Goal: Complete application form: Complete application form

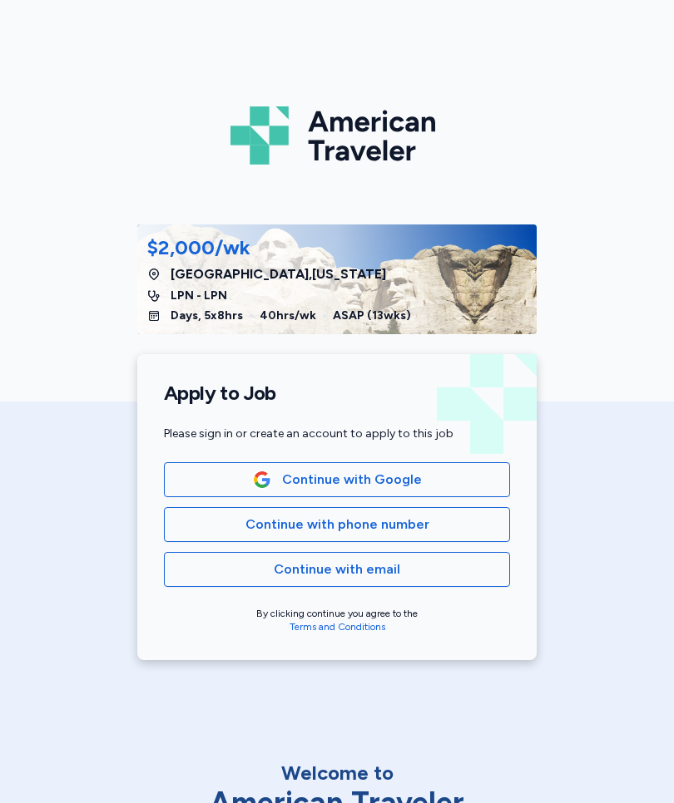
click at [412, 571] on span "Continue with email" at bounding box center [337, 570] width 318 height 20
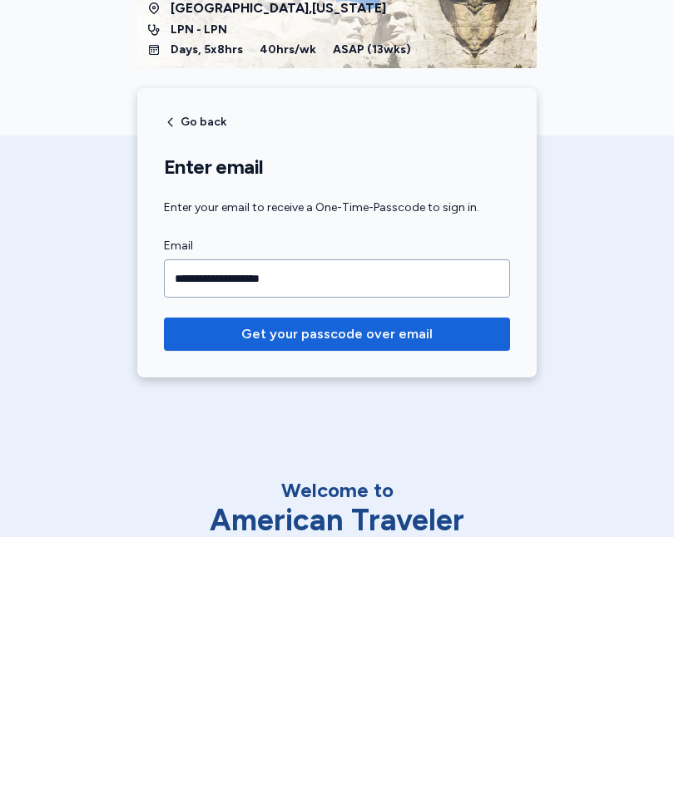
type input "**********"
click at [376, 590] on span "Get your passcode over email" at bounding box center [336, 600] width 191 height 20
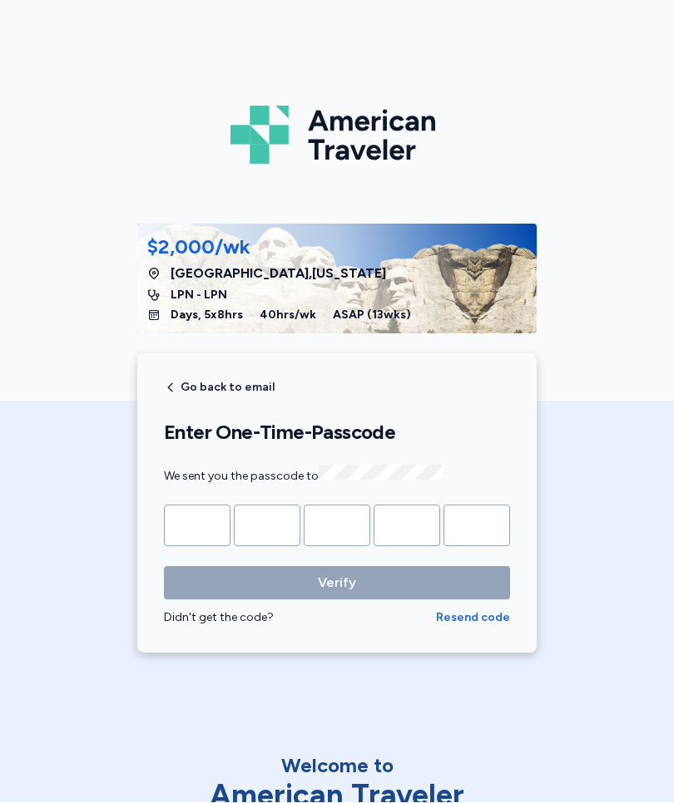
click at [197, 522] on input "Please enter OTP character 1" at bounding box center [197, 527] width 67 height 42
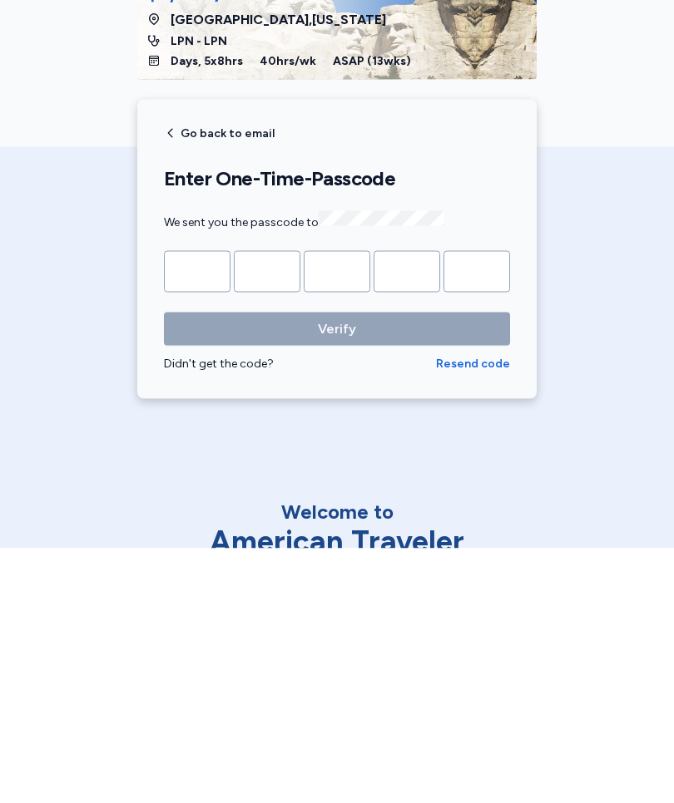
type input "*"
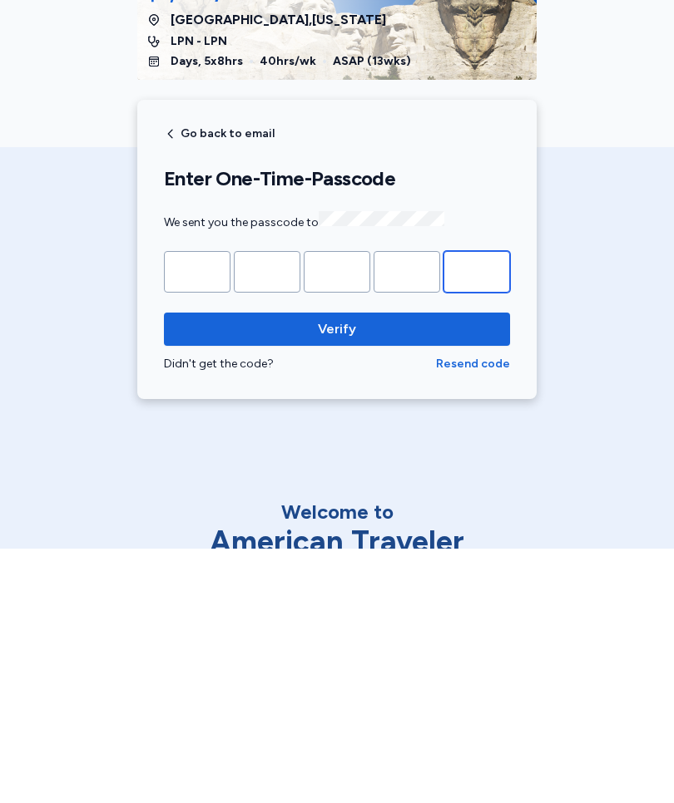
type input "*"
click at [368, 574] on span "Verify" at bounding box center [336, 584] width 319 height 20
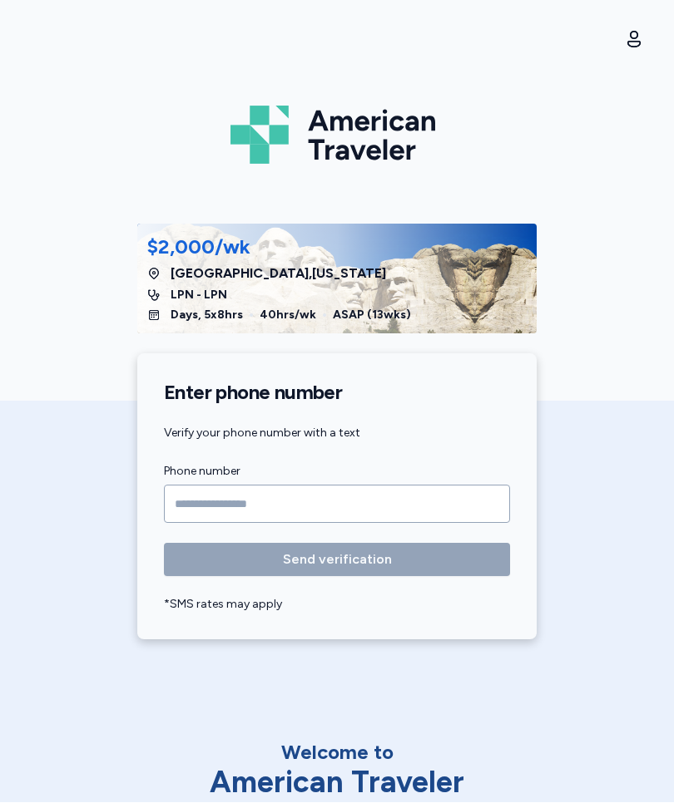
click at [223, 496] on input "Phone number" at bounding box center [337, 505] width 346 height 38
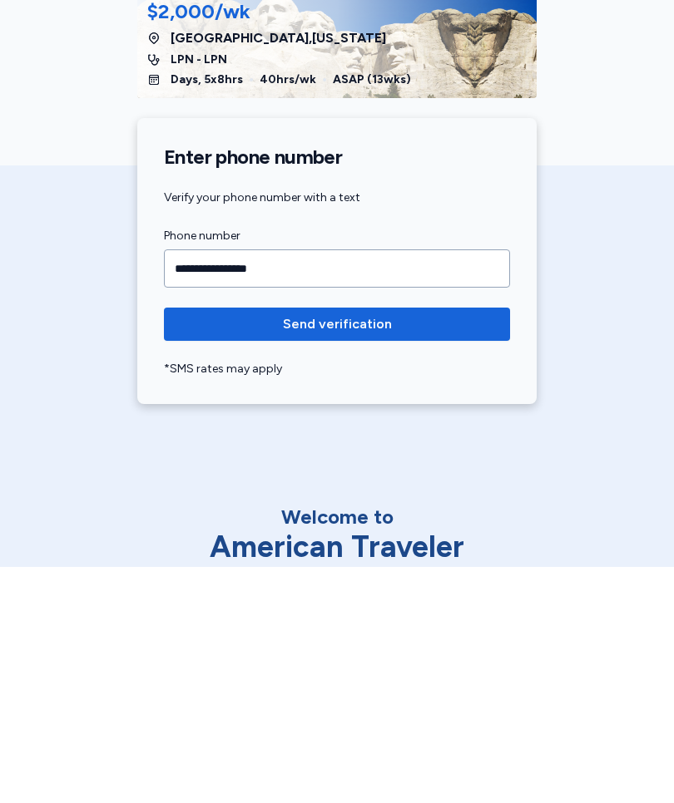
type input "**********"
click at [411, 550] on span "Send verification" at bounding box center [336, 560] width 319 height 20
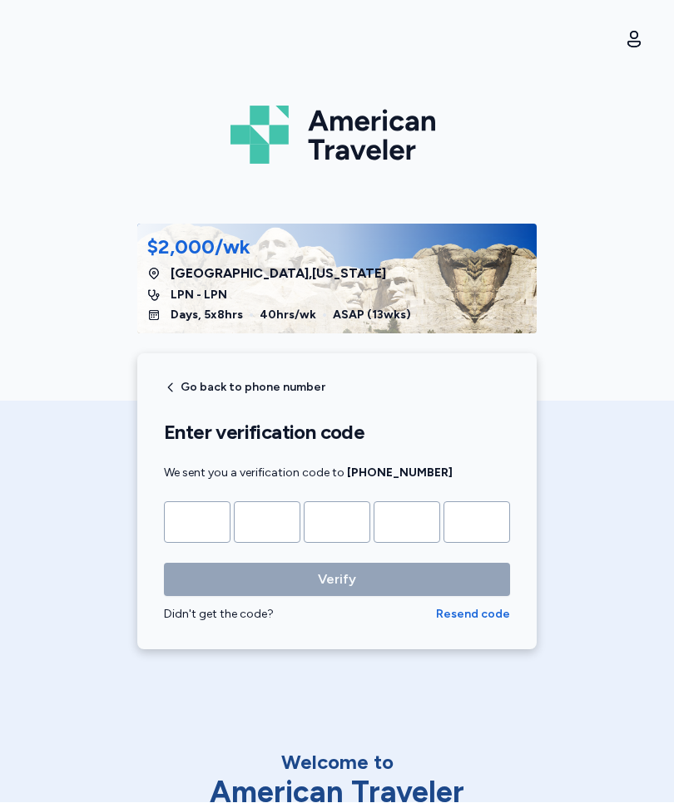
click at [197, 526] on input "Please enter OTP character 1" at bounding box center [197, 523] width 67 height 42
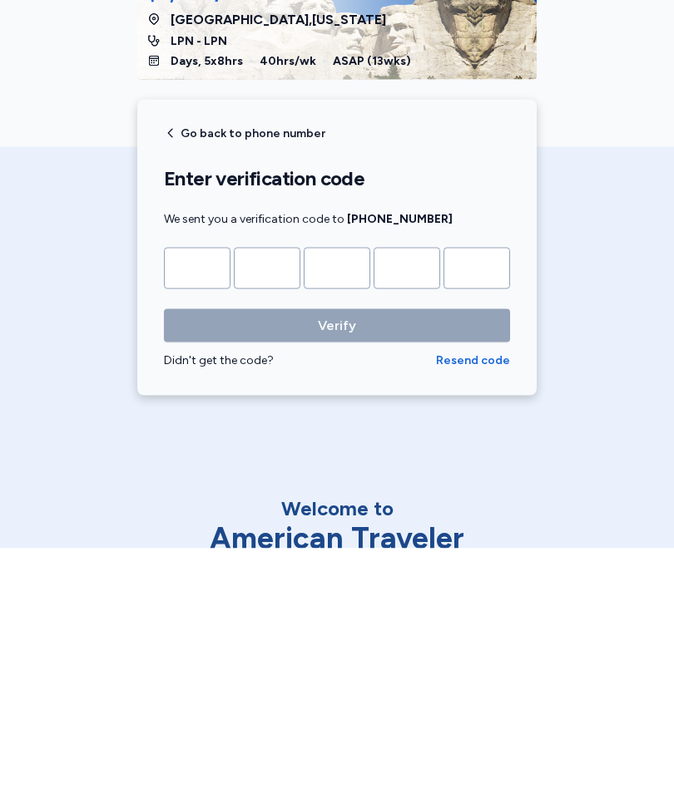
type input "*"
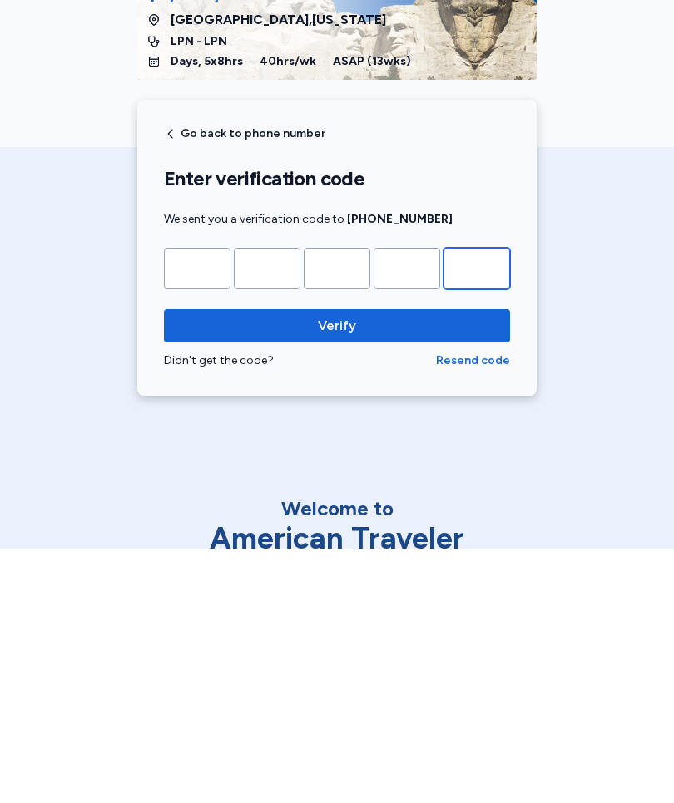
type input "*"
click at [396, 570] on span "Verify" at bounding box center [336, 580] width 319 height 20
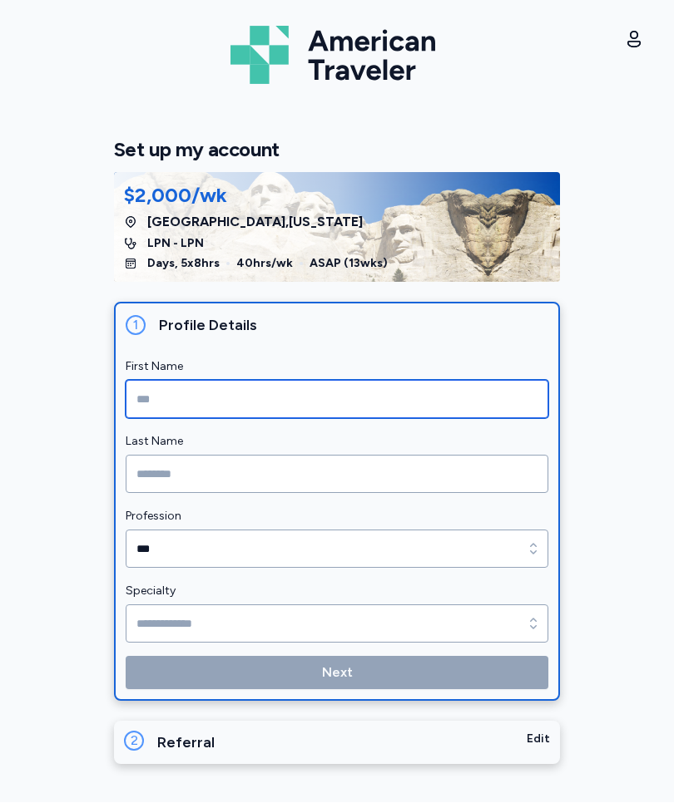
click at [284, 399] on input "First Name" at bounding box center [337, 400] width 422 height 38
type input "******"
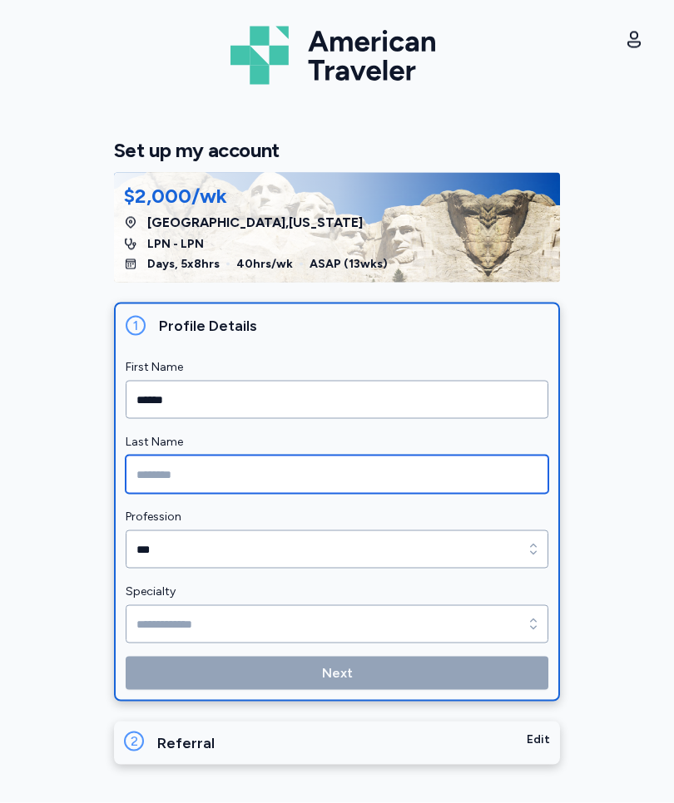
click at [217, 476] on input "Last Name" at bounding box center [337, 475] width 422 height 38
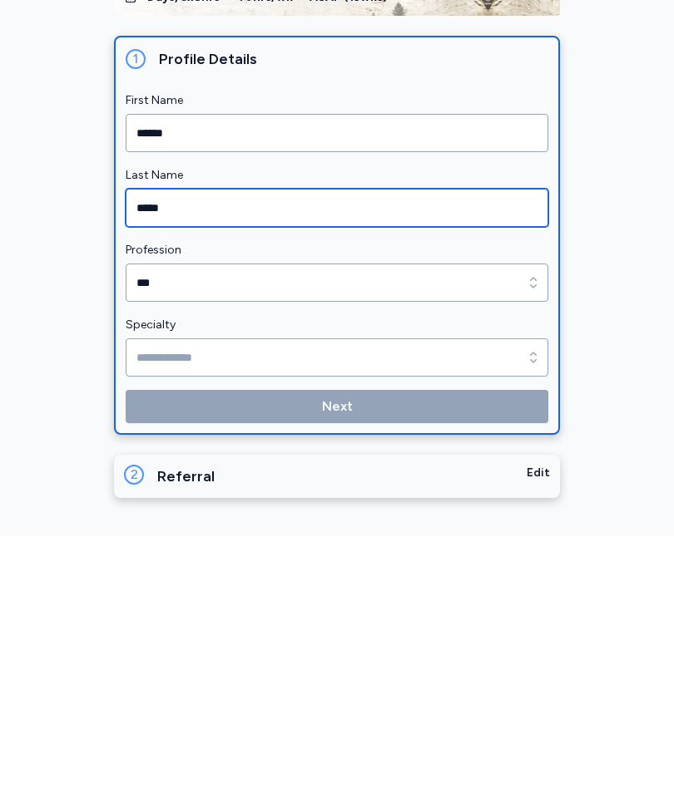
type input "*****"
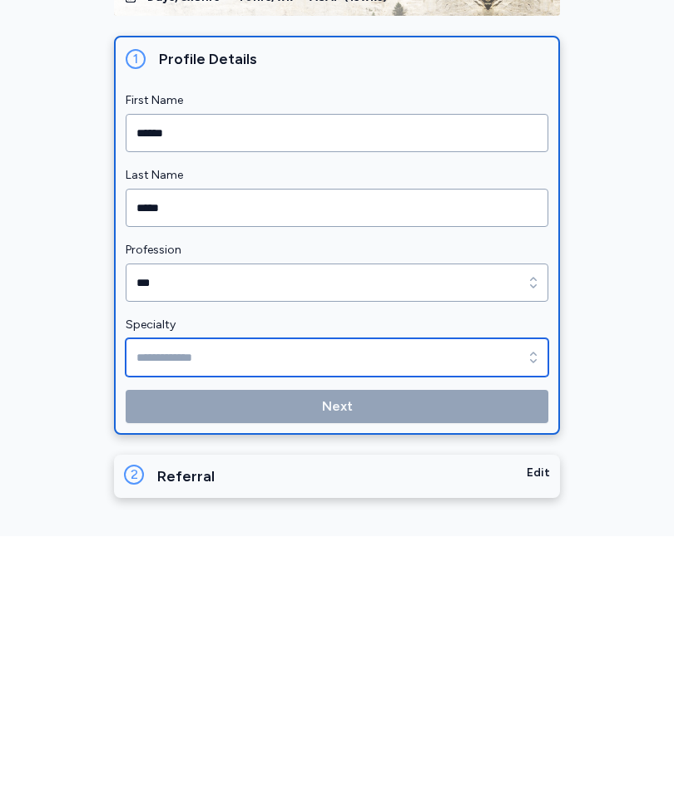
click at [196, 605] on input "Specialty" at bounding box center [337, 624] width 422 height 38
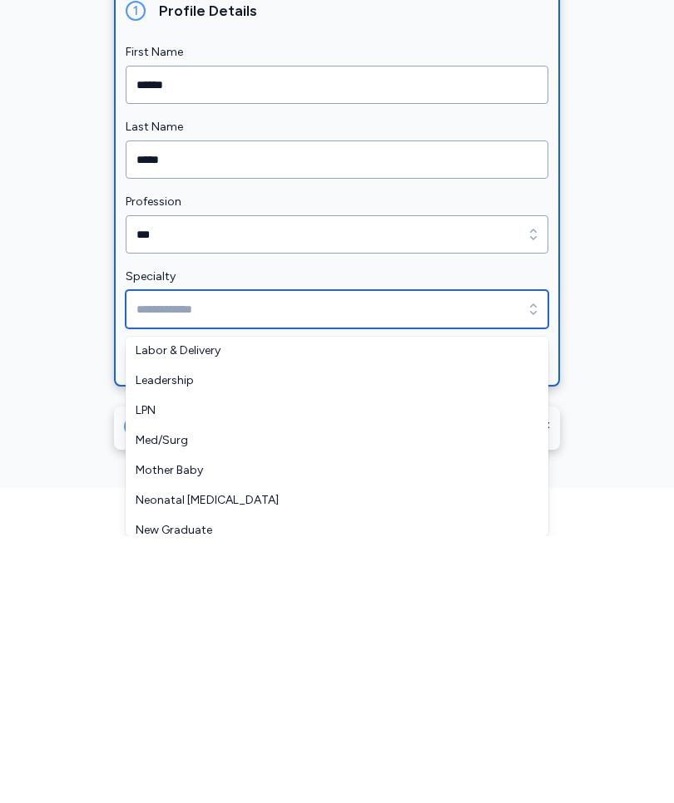
scroll to position [271, 0]
type input "***"
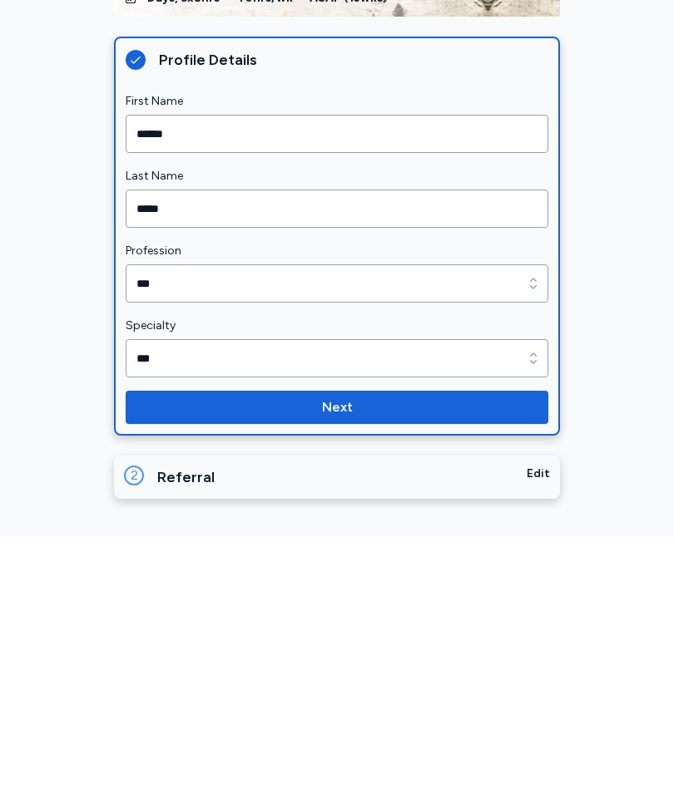
click at [372, 664] on span "Next" at bounding box center [337, 674] width 396 height 20
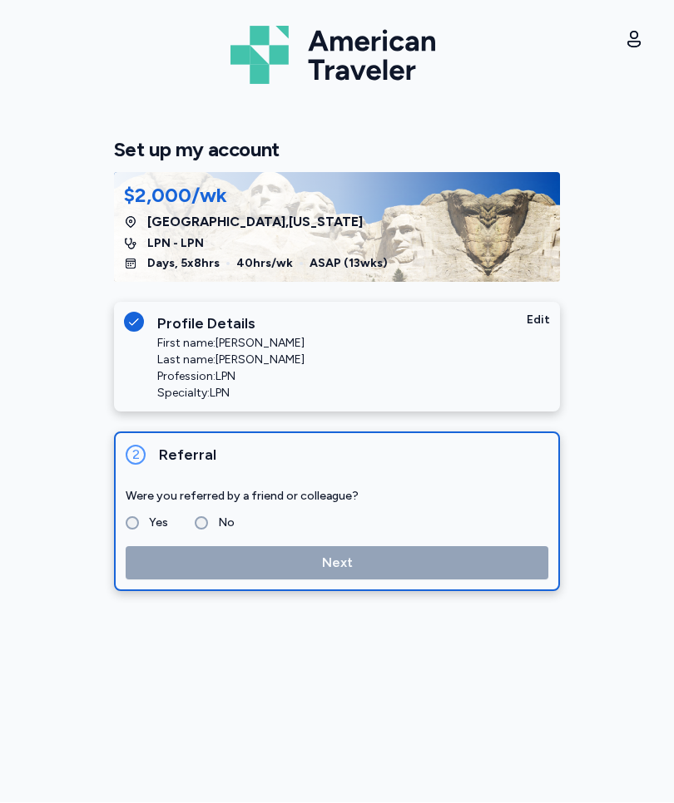
click at [208, 517] on label "No" at bounding box center [221, 524] width 27 height 20
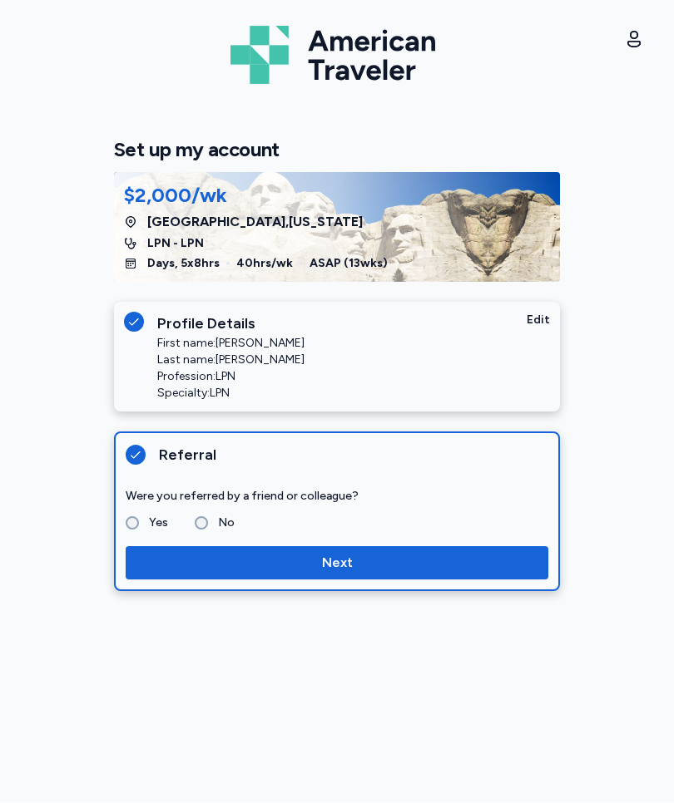
click at [366, 560] on span "Next" at bounding box center [337, 564] width 396 height 20
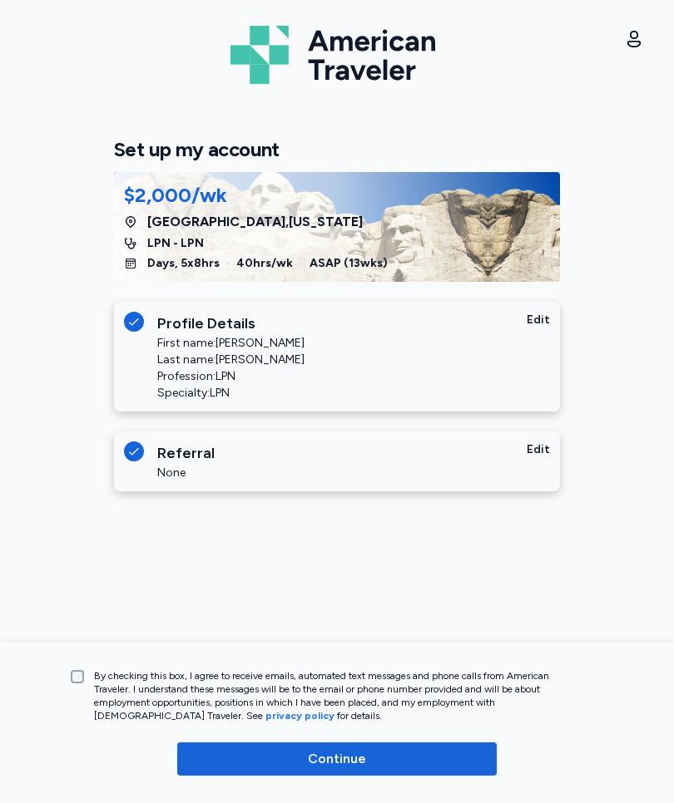
click at [405, 792] on div "By checking this box, I agree to receive emails, automated text messages and ph…" at bounding box center [337, 724] width 674 height 160
click at [376, 753] on span "Continue" at bounding box center [336, 760] width 293 height 20
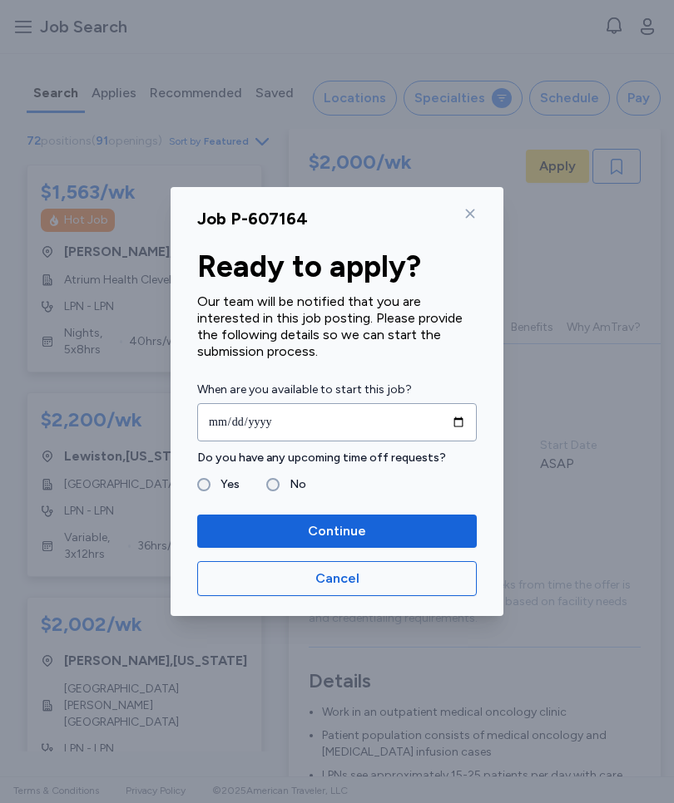
click at [475, 211] on icon at bounding box center [469, 213] width 13 height 13
